Goal: Information Seeking & Learning: Check status

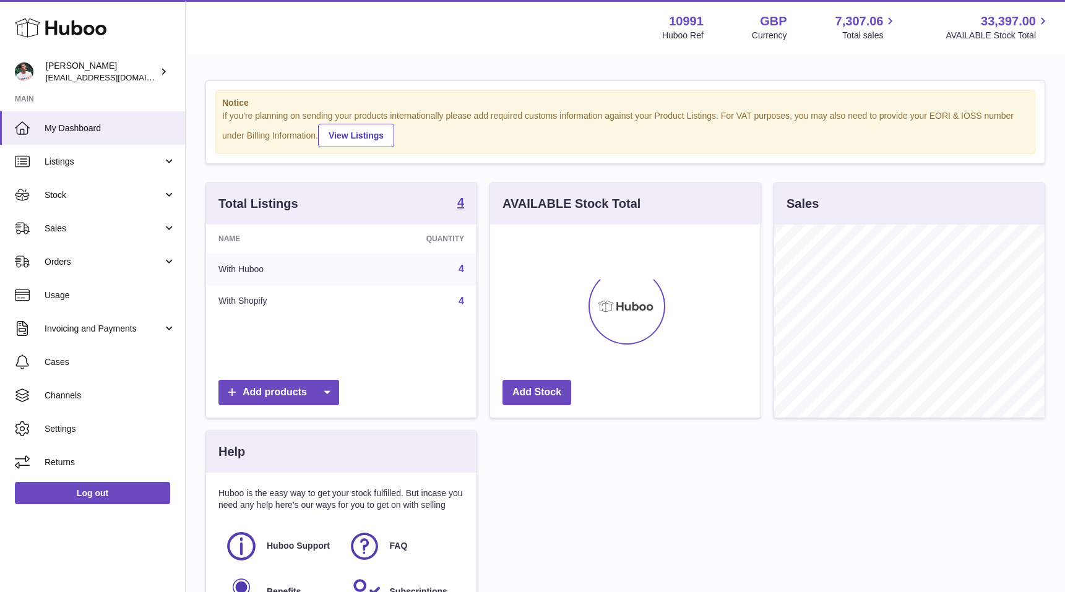
scroll to position [193, 270]
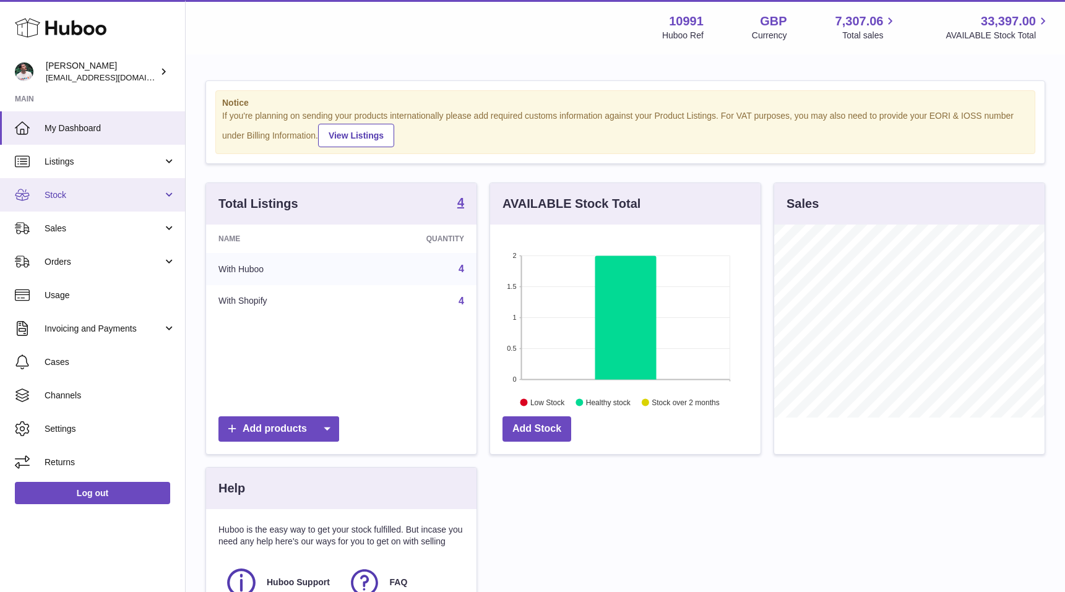
click at [59, 188] on link "Stock" at bounding box center [92, 194] width 185 height 33
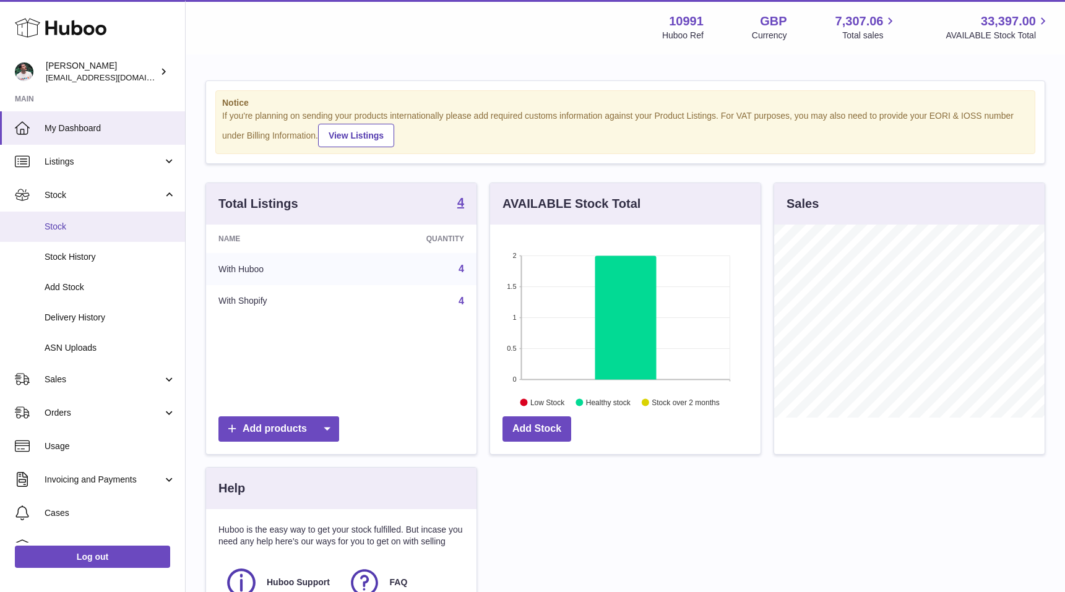
click at [90, 219] on link "Stock" at bounding box center [92, 227] width 185 height 30
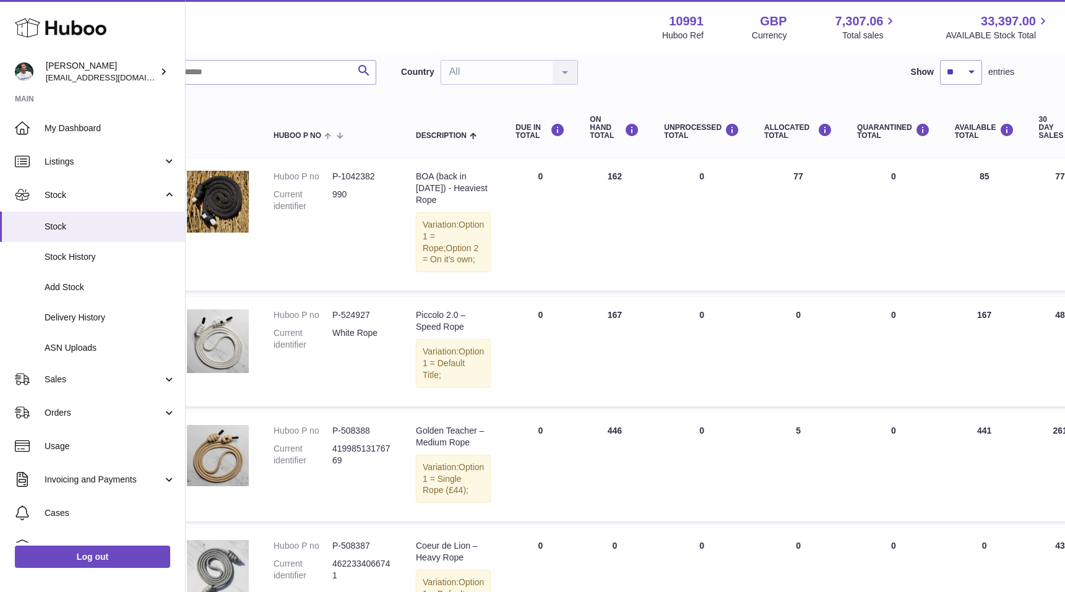
scroll to position [88, 0]
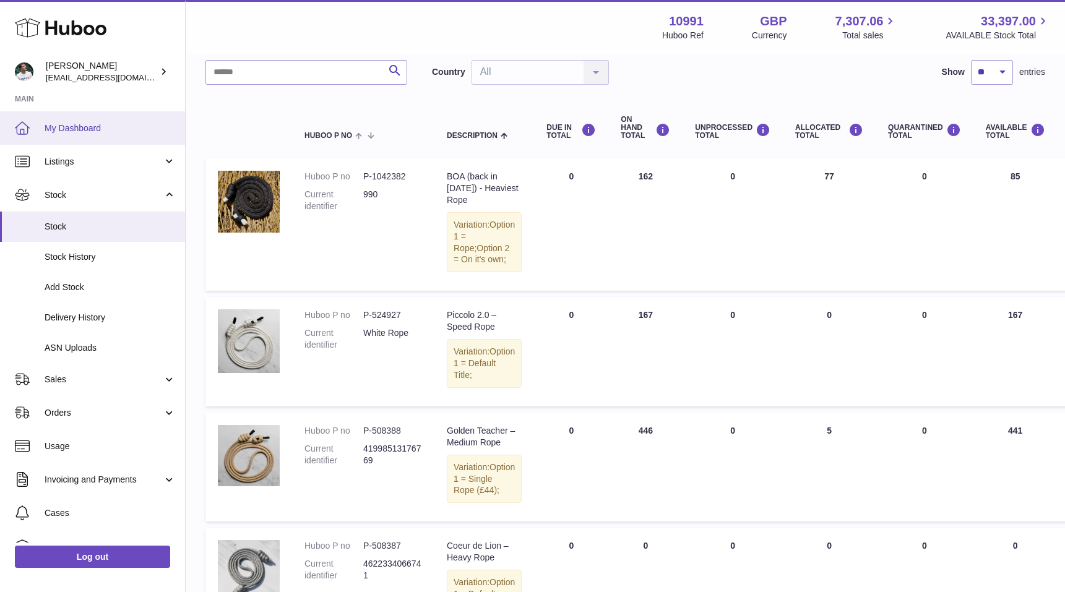
click at [96, 135] on link "My Dashboard" at bounding box center [92, 127] width 185 height 33
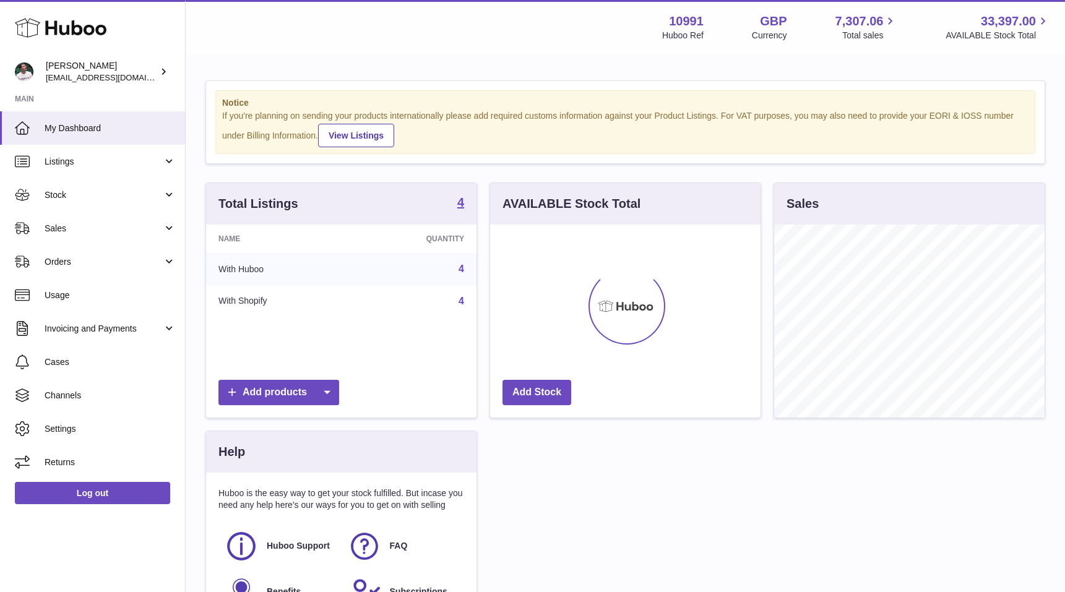
scroll to position [193, 270]
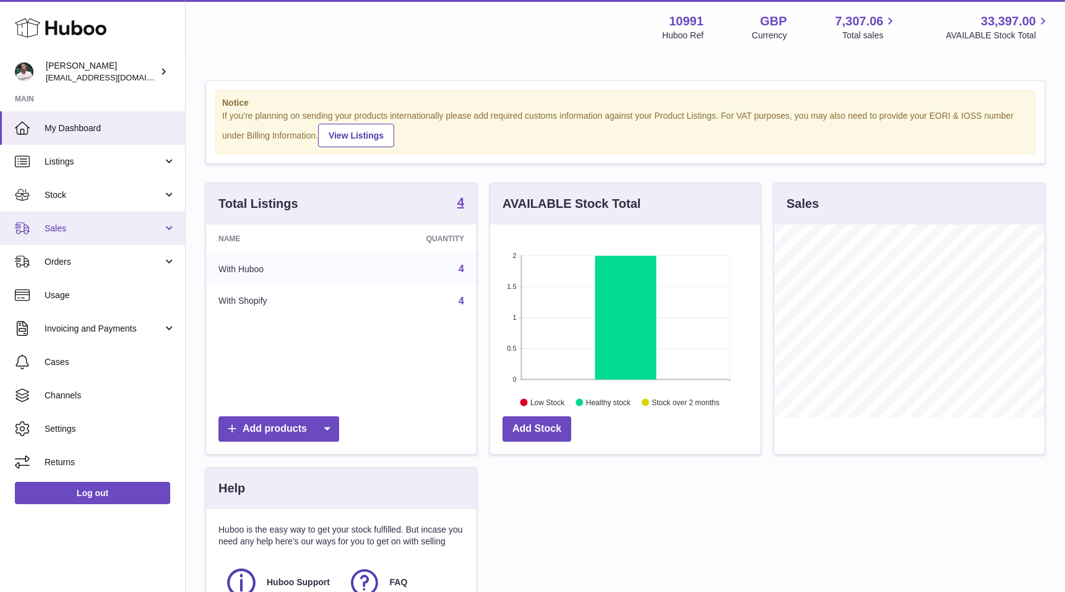
click at [64, 217] on link "Sales" at bounding box center [92, 228] width 185 height 33
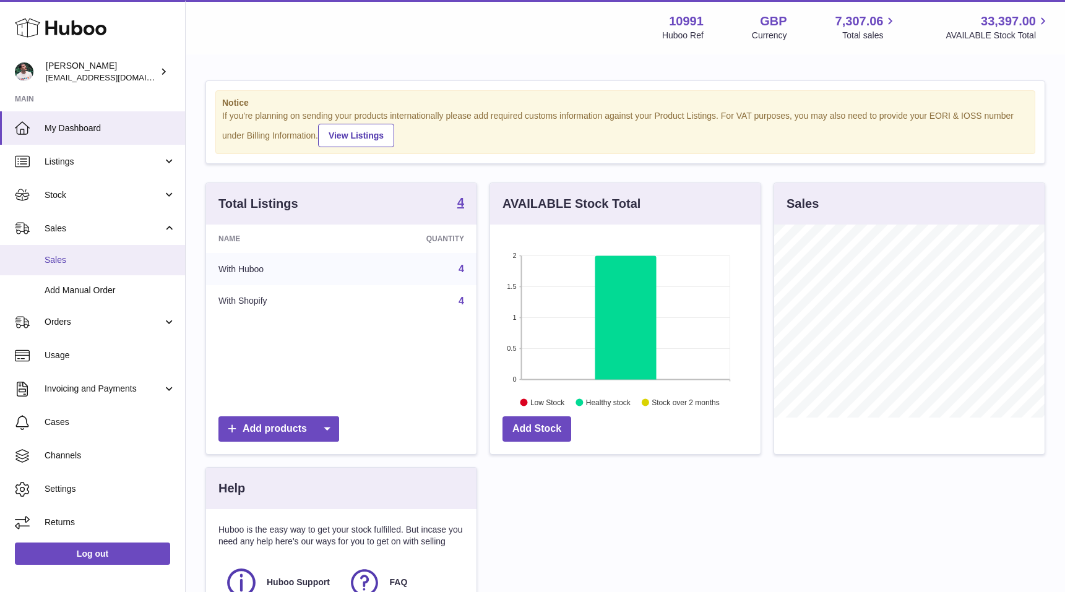
click at [107, 261] on span "Sales" at bounding box center [110, 260] width 131 height 12
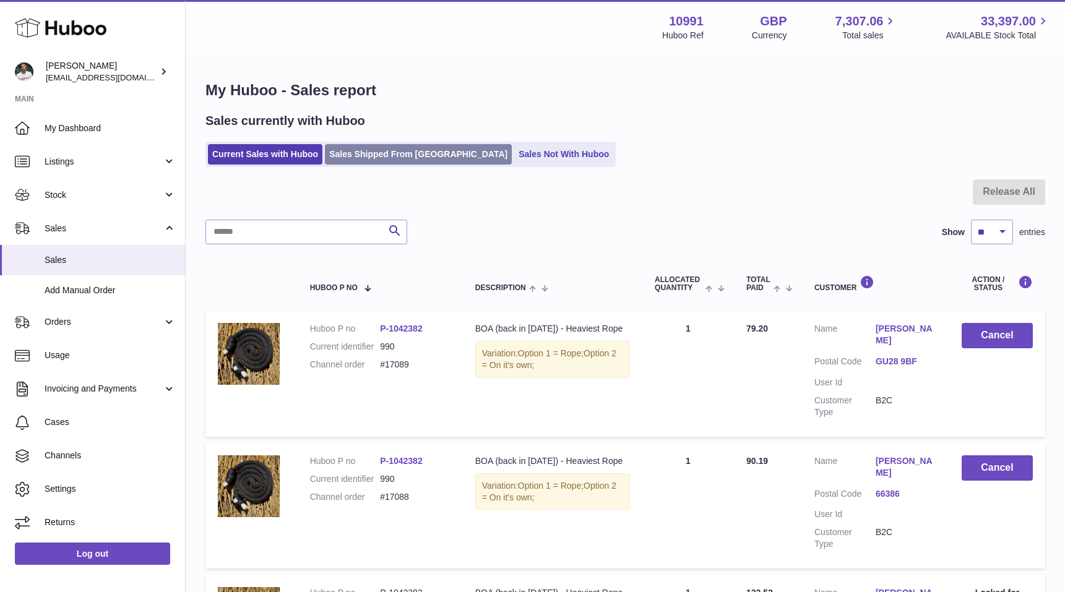
click at [393, 156] on link "Sales Shipped From Huboo" at bounding box center [418, 154] width 187 height 20
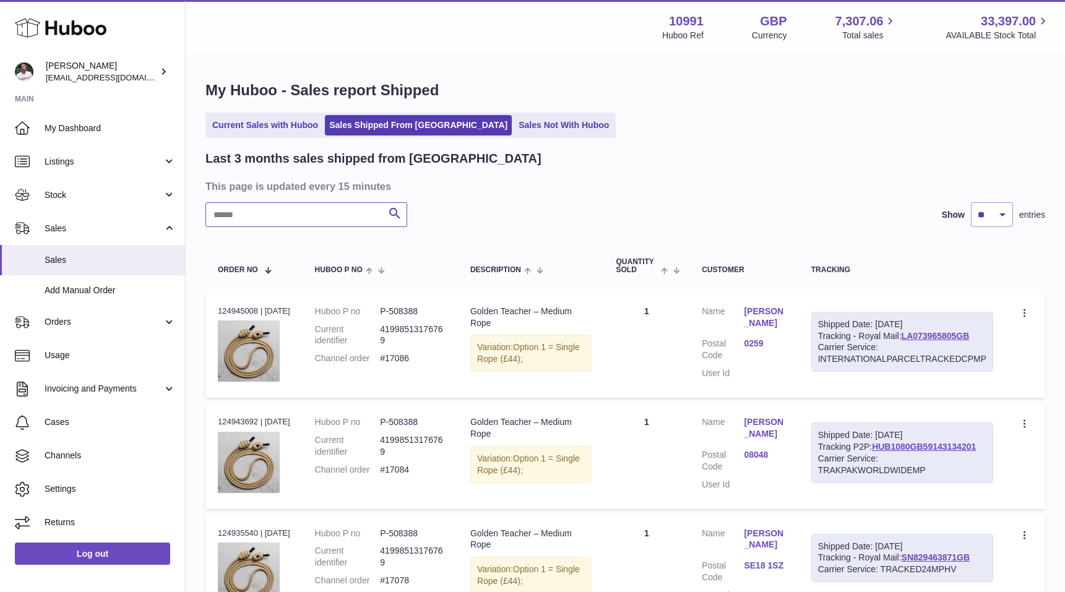
click at [313, 213] on input "text" at bounding box center [306, 214] width 202 height 25
type input "*****"
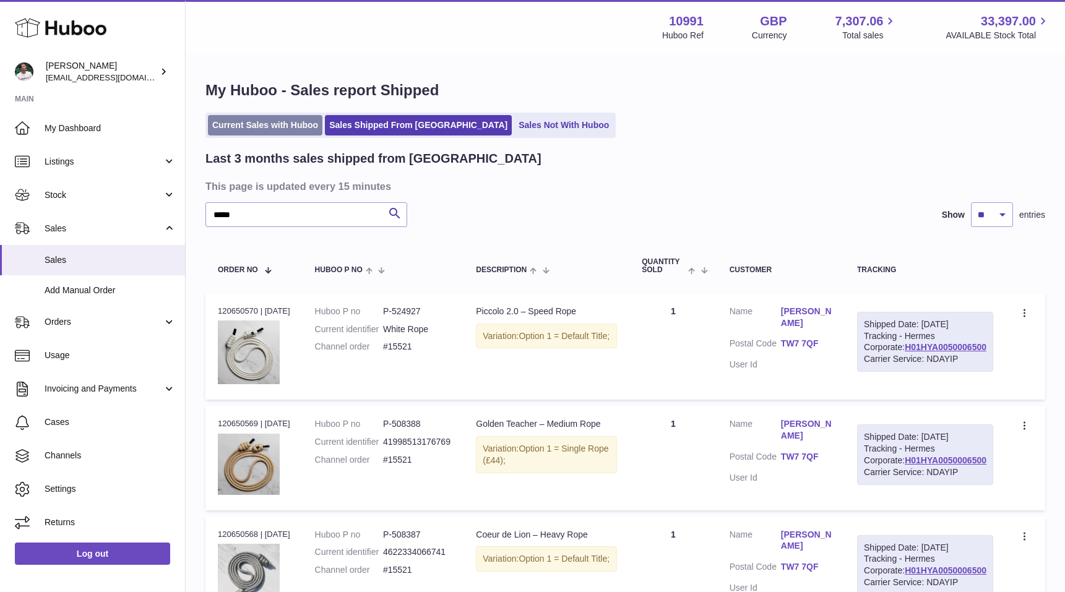
click at [270, 129] on link "Current Sales with Huboo" at bounding box center [265, 125] width 114 height 20
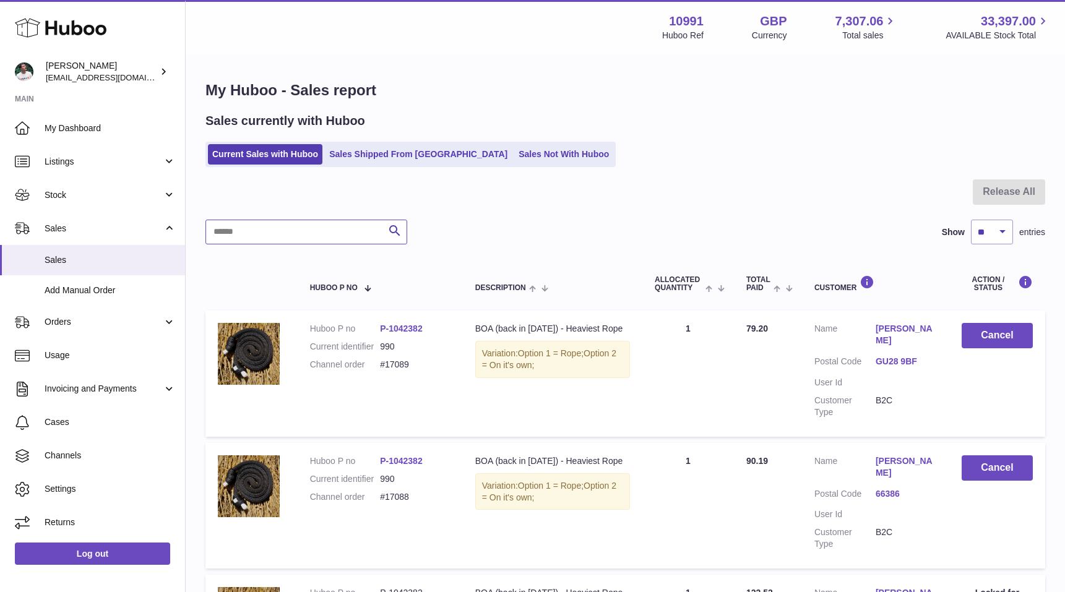
click at [287, 243] on input "text" at bounding box center [306, 232] width 202 height 25
type input "*****"
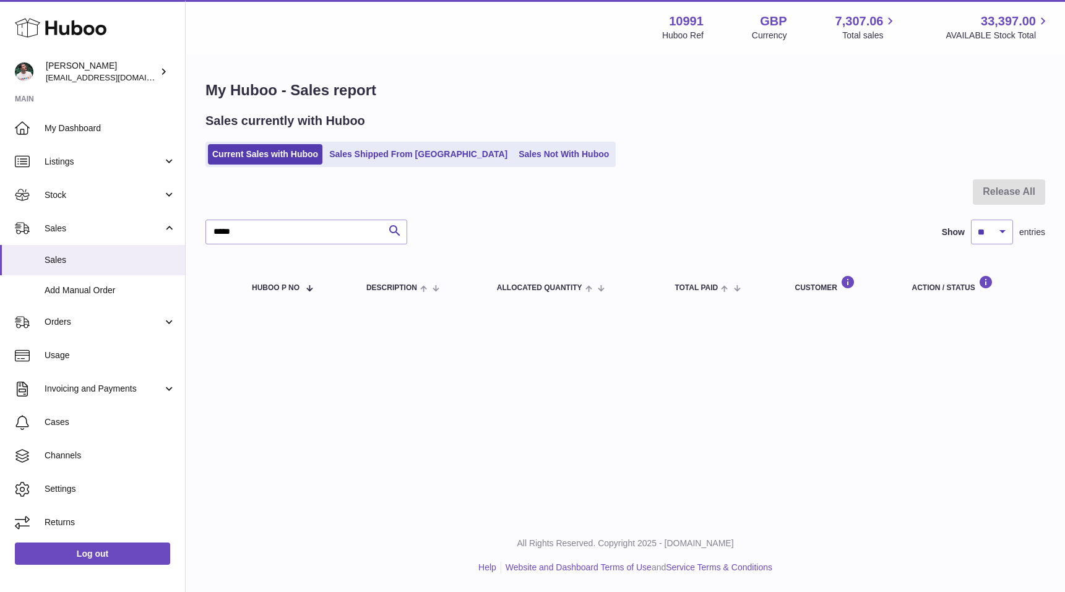
click at [377, 178] on div "My Huboo - Sales report Sales currently with Huboo Current Sales with Huboo Sal…" at bounding box center [625, 196] width 879 height 280
